Goal: Task Accomplishment & Management: Complete application form

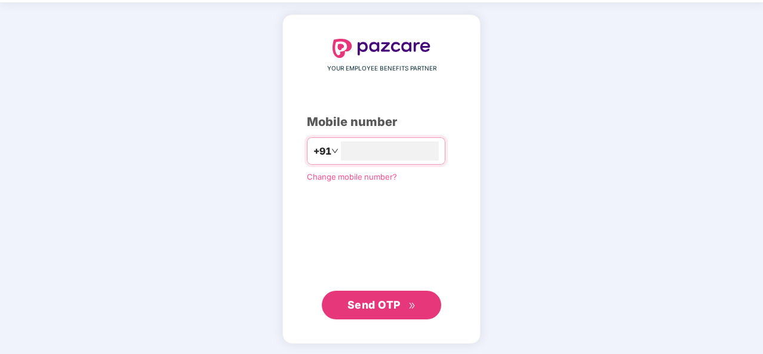
type input "**********"
click at [374, 305] on span "Send OTP" at bounding box center [373, 304] width 53 height 13
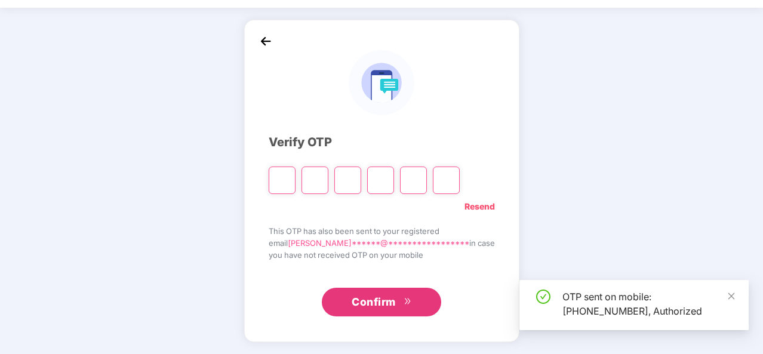
scroll to position [35, 0]
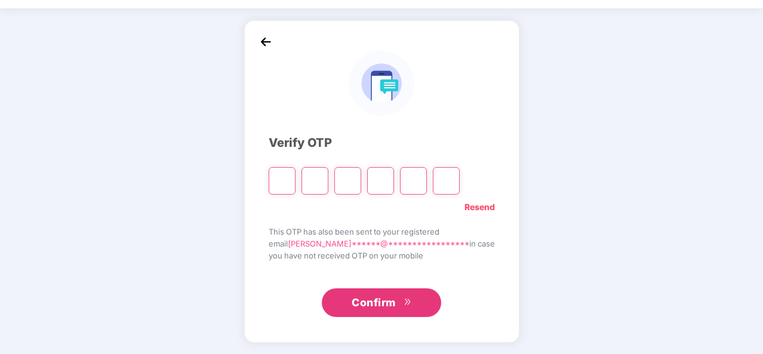
type input "*"
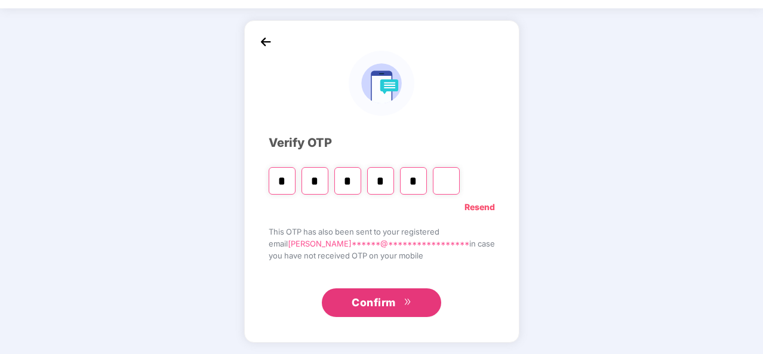
type input "*"
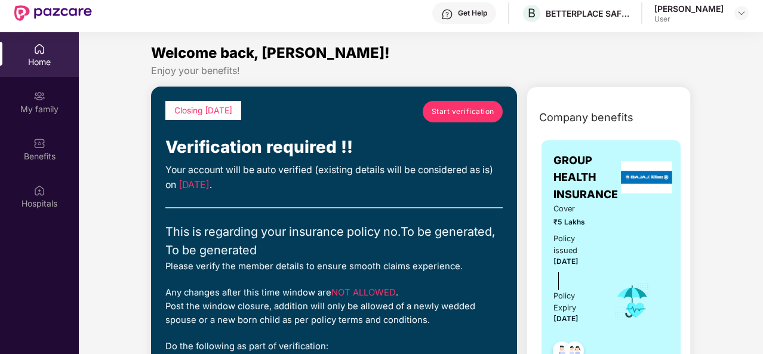
click at [457, 112] on span "Start verification" at bounding box center [463, 111] width 63 height 11
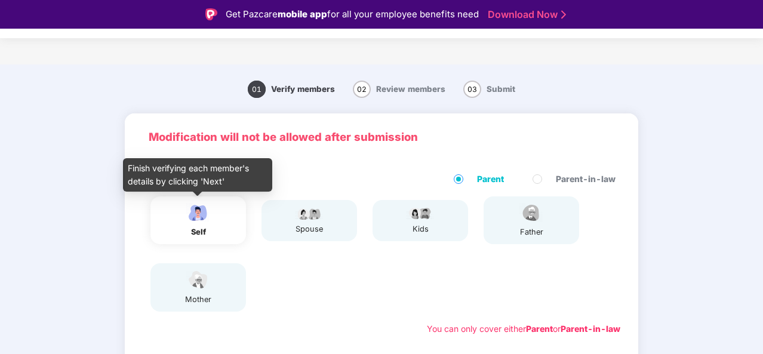
click at [208, 226] on div "self" at bounding box center [198, 232] width 30 height 12
click at [204, 218] on img at bounding box center [198, 212] width 30 height 21
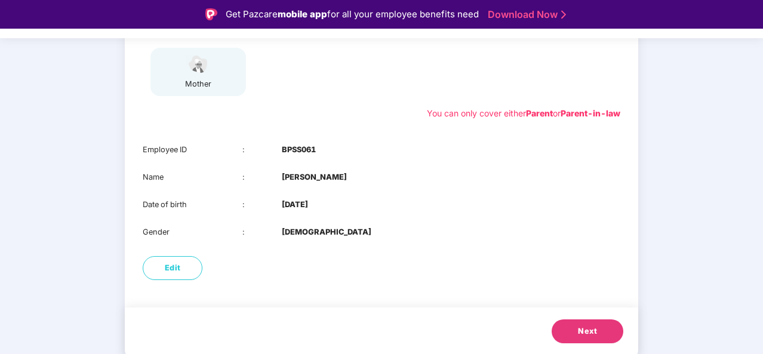
click at [576, 328] on button "Next" at bounding box center [588, 331] width 72 height 24
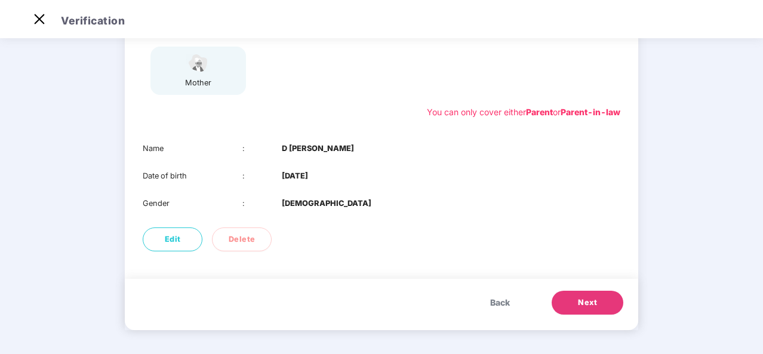
click at [590, 307] on span "Next" at bounding box center [587, 303] width 19 height 12
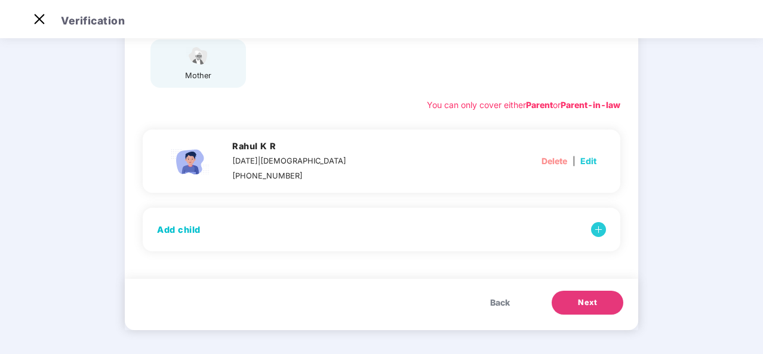
click at [581, 300] on span "Next" at bounding box center [587, 303] width 19 height 12
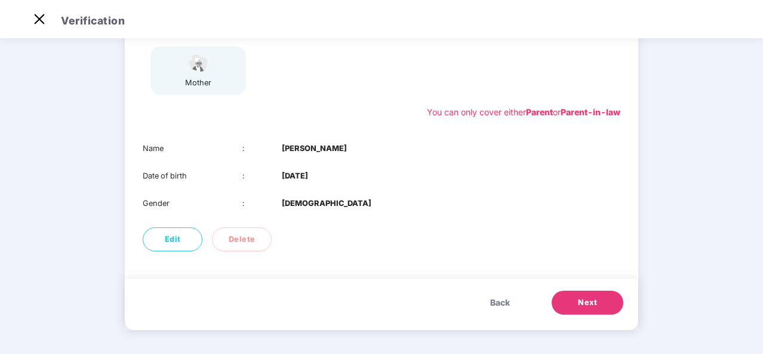
click at [583, 299] on span "Next" at bounding box center [587, 303] width 19 height 12
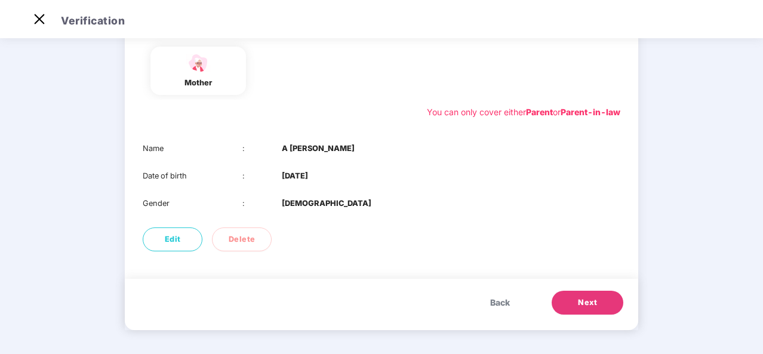
click at [590, 301] on span "Next" at bounding box center [587, 303] width 19 height 12
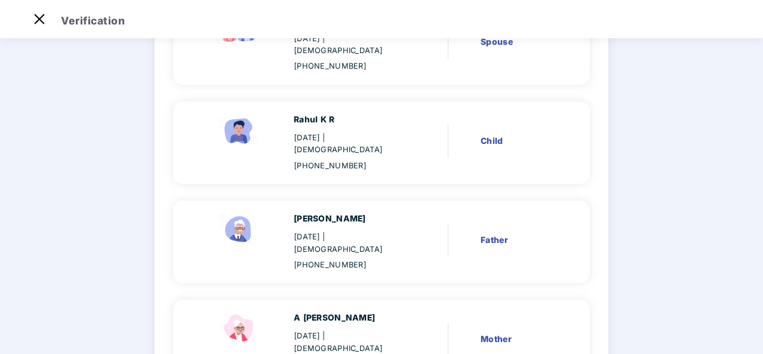
scroll to position [323, 0]
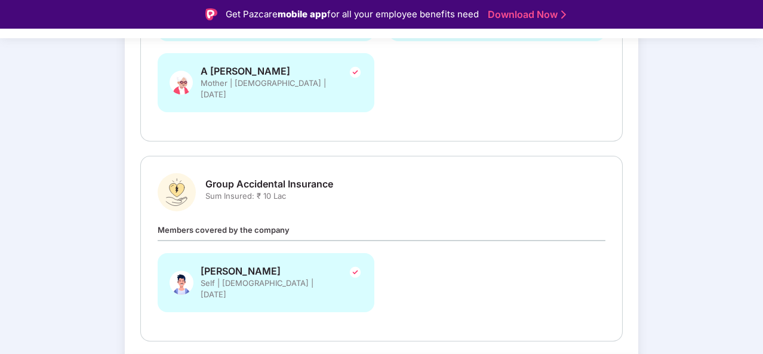
scroll to position [401, 0]
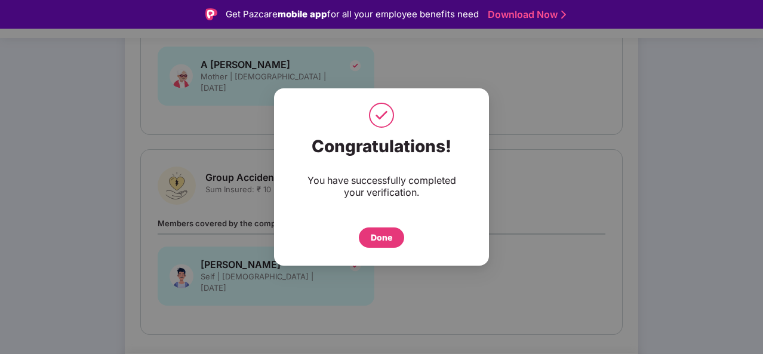
click at [387, 245] on div "Done" at bounding box center [381, 237] width 45 height 20
